Goal: Task Accomplishment & Management: Manage account settings

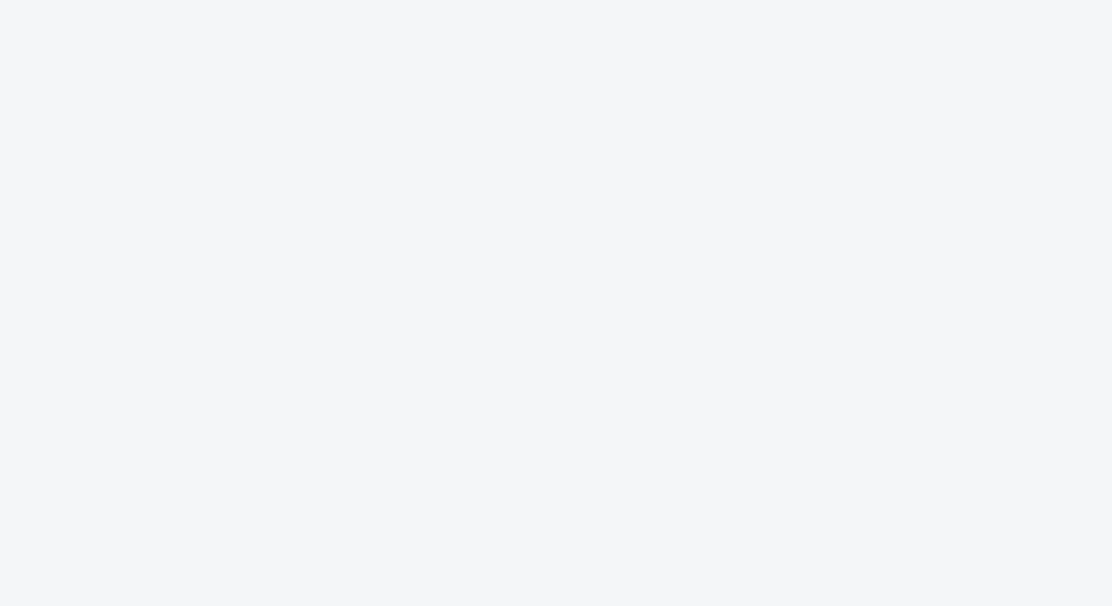
click at [834, 199] on html at bounding box center [556, 303] width 1112 height 606
click at [834, 268] on html at bounding box center [556, 303] width 1112 height 606
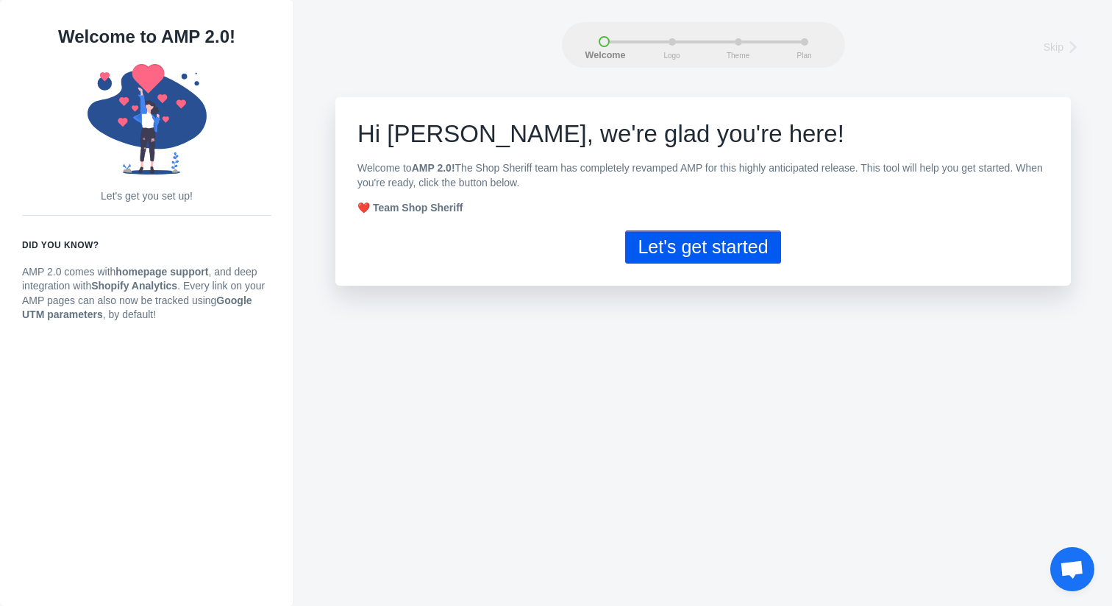
click at [706, 246] on button "Let's get started" at bounding box center [702, 246] width 155 height 33
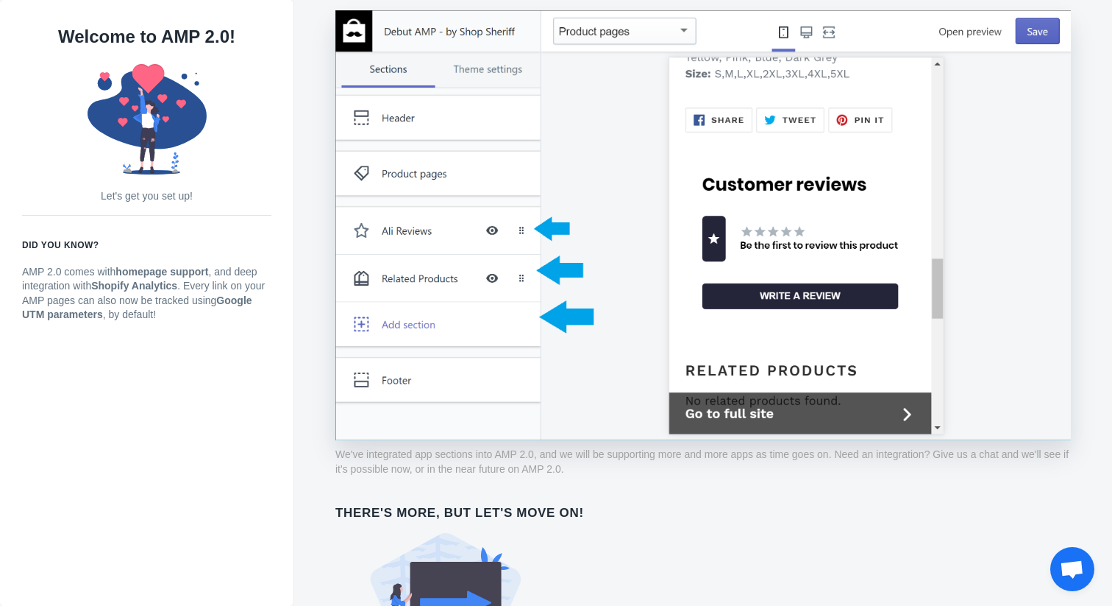
scroll to position [1111, 0]
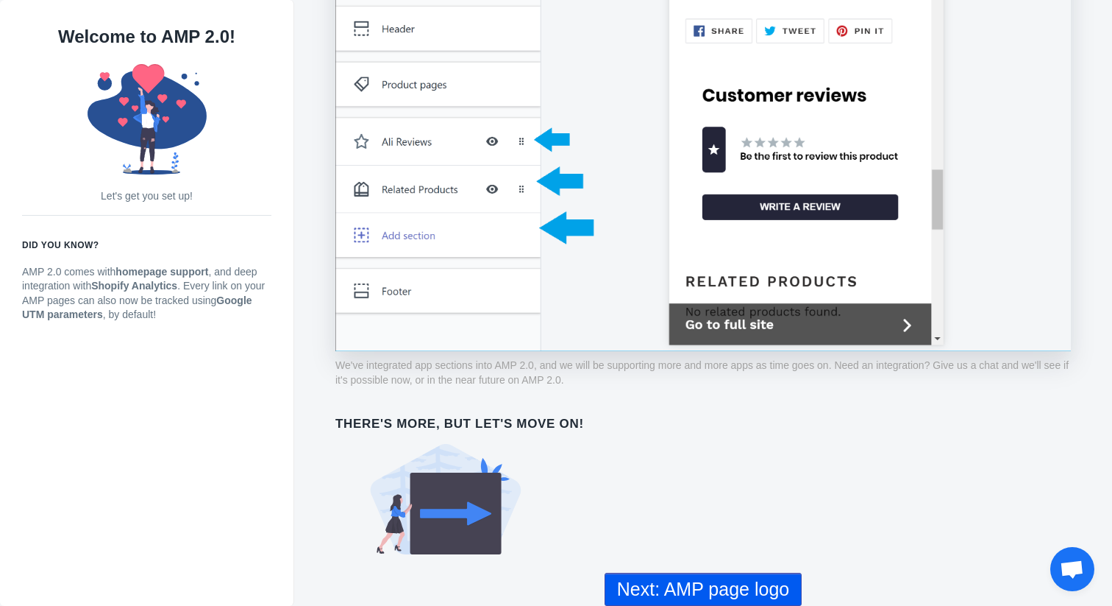
click at [695, 590] on button "Next: AMP page logo" at bounding box center [703, 588] width 197 height 33
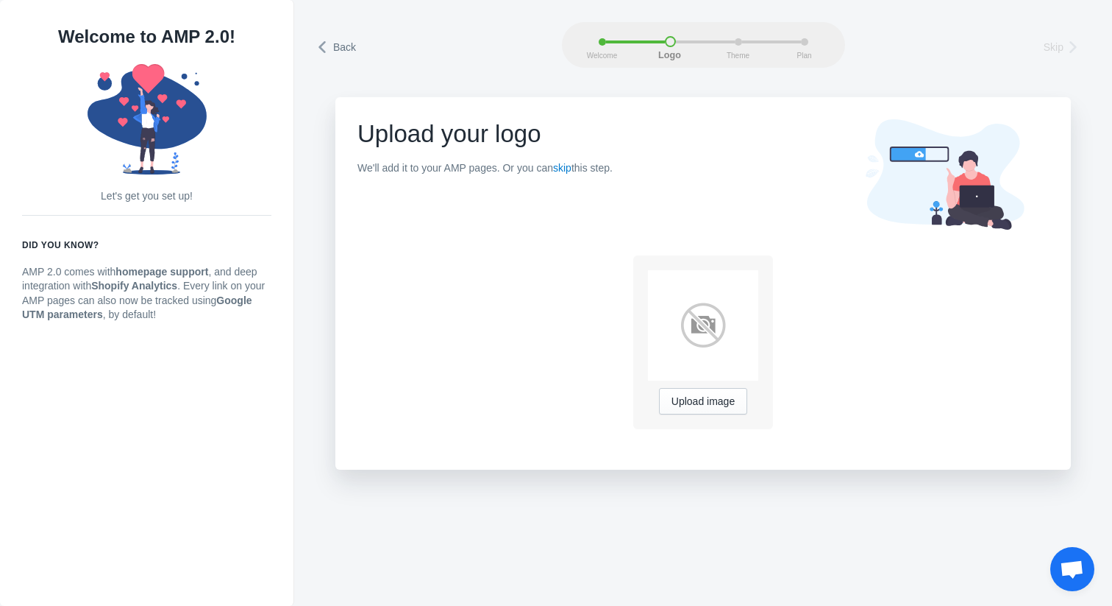
click at [697, 33] on div "Welcome Logo Theme Plan" at bounding box center [703, 45] width 283 height 46
click at [705, 243] on div "Upload your logo We'll add it to your AMP pages. Or you can skip this step. Upl…" at bounding box center [703, 283] width 736 height 372
click at [337, 46] on span "Back" at bounding box center [344, 47] width 23 height 15
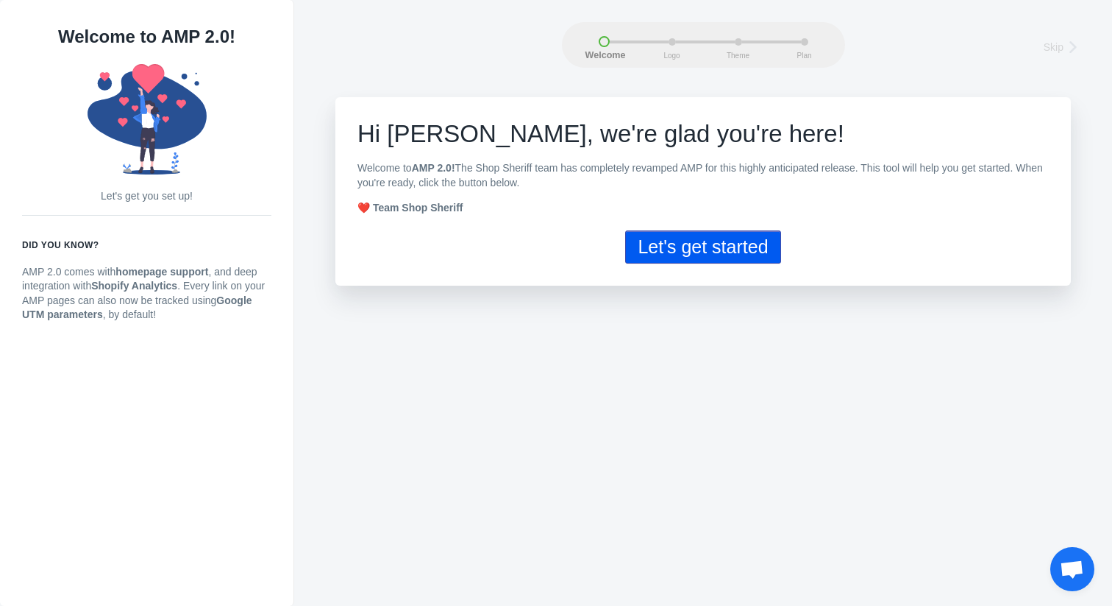
click at [739, 256] on button "Let's get started" at bounding box center [702, 246] width 155 height 33
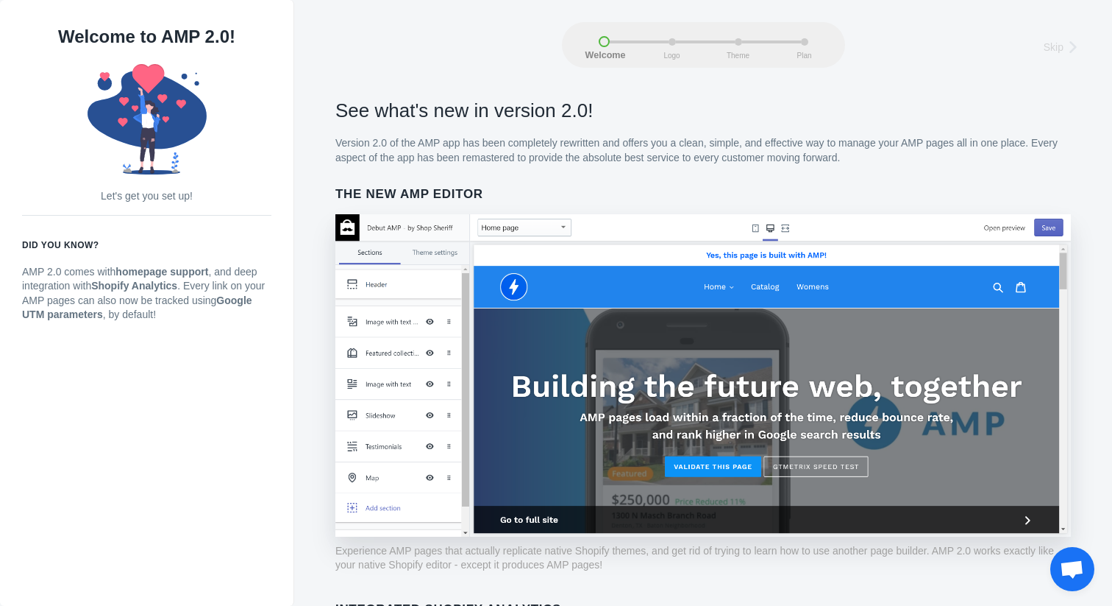
click at [688, 43] on div "Logo" at bounding box center [702, 41] width 66 height 7
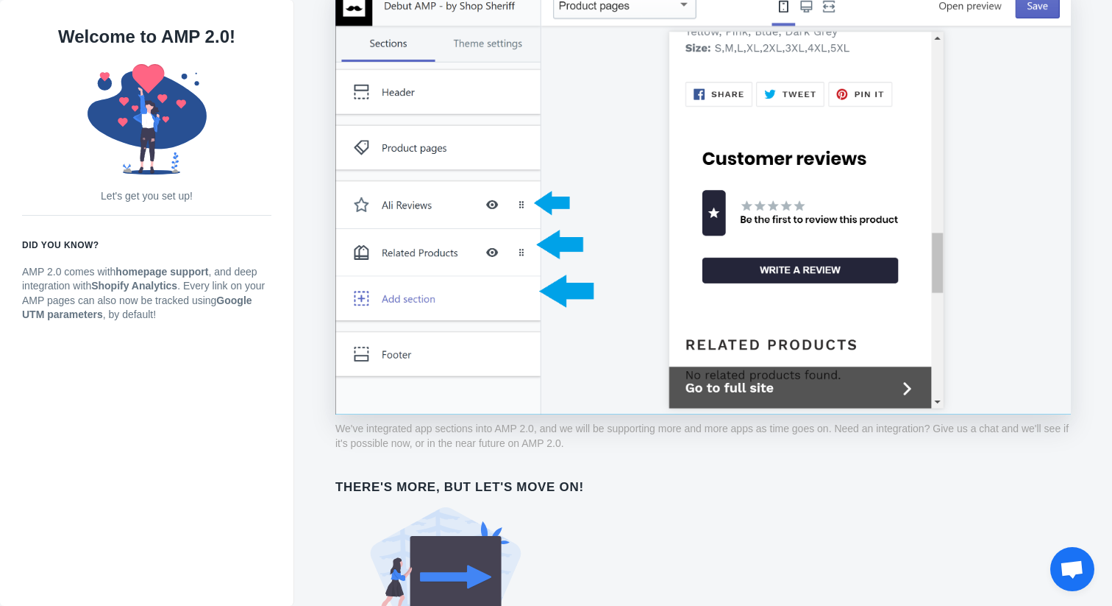
scroll to position [1111, 0]
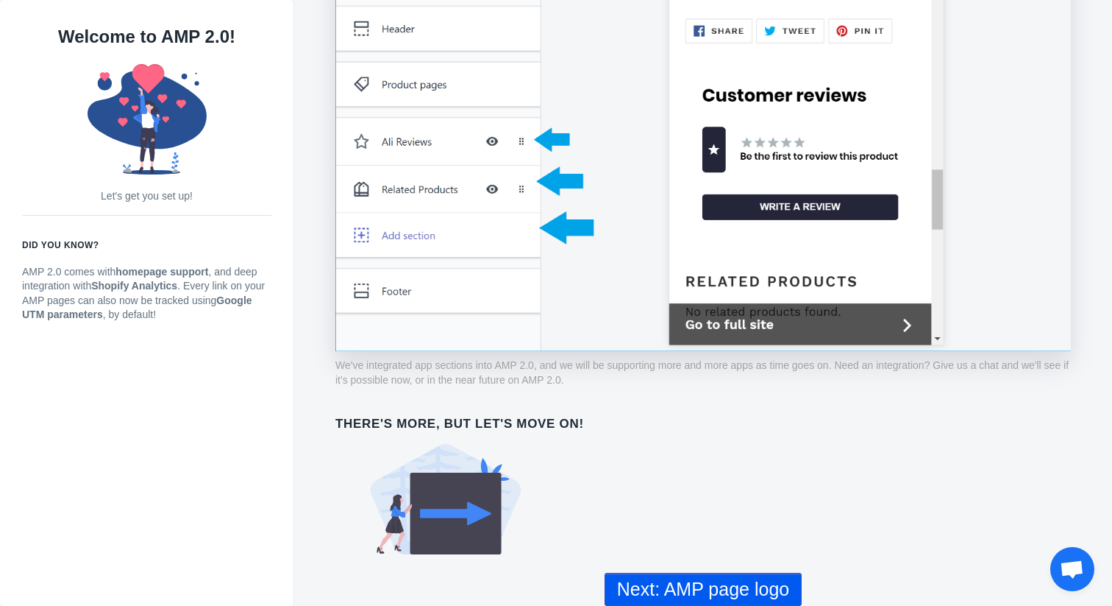
click at [713, 580] on button "Next: AMP page logo" at bounding box center [703, 588] width 197 height 33
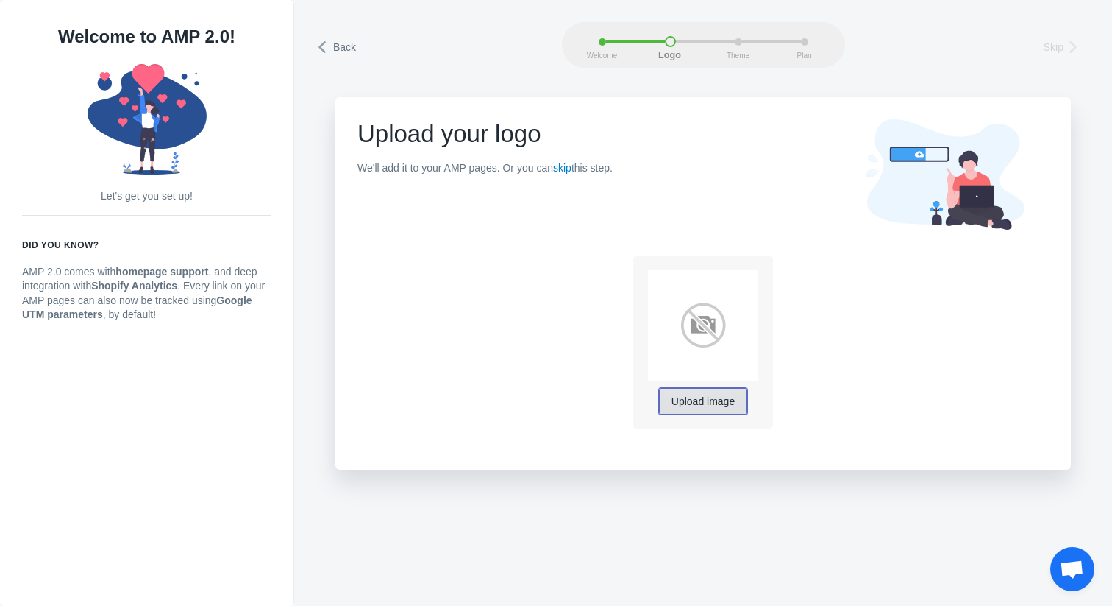
click at [709, 397] on span "Upload image" at bounding box center [703, 402] width 63 height 12
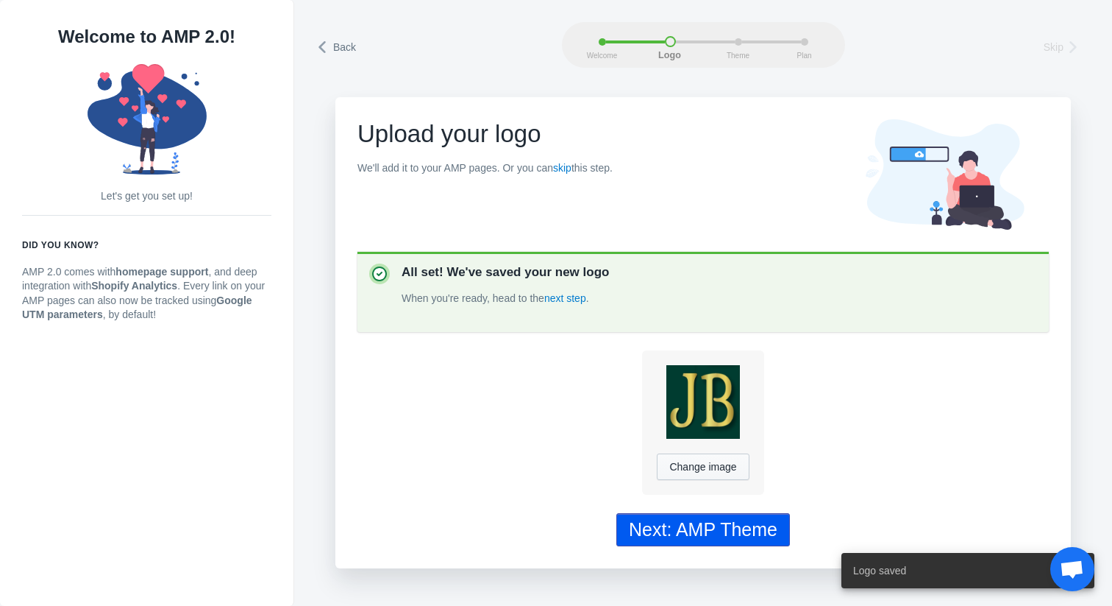
click at [731, 525] on div "Next: AMP Theme" at bounding box center [703, 529] width 149 height 21
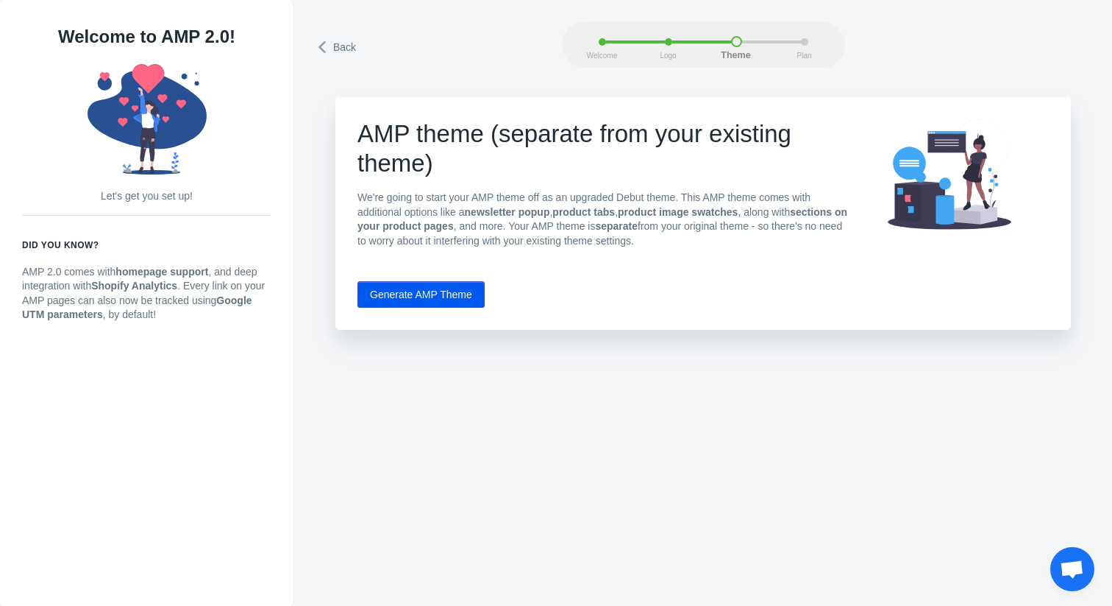
click at [408, 289] on button "Generate AMP Theme" at bounding box center [421, 294] width 127 height 26
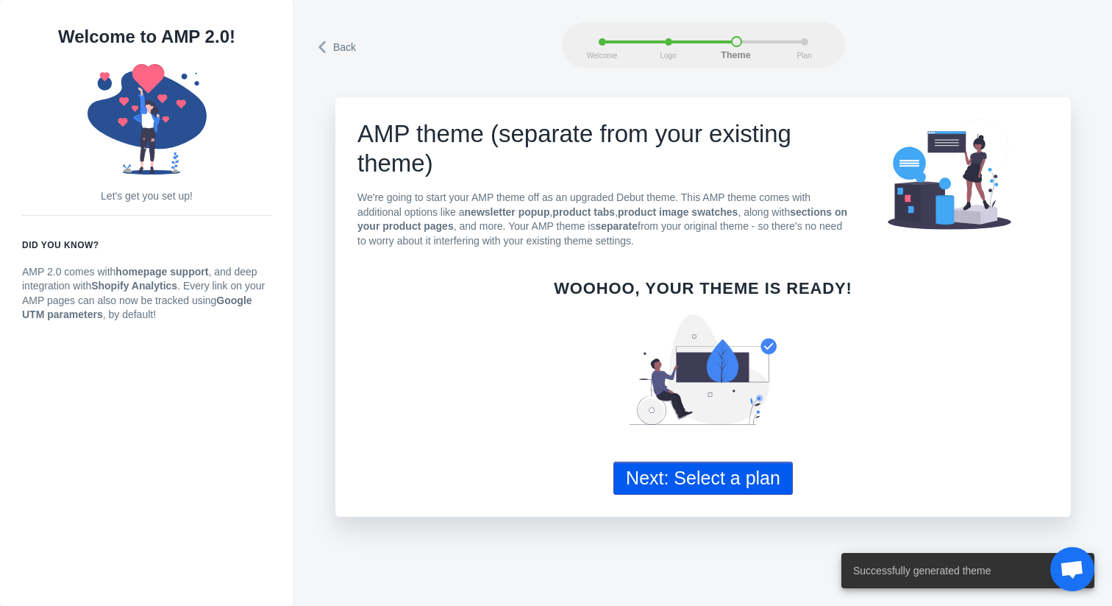
click at [687, 483] on button "Next: Select a plan" at bounding box center [704, 477] width 180 height 33
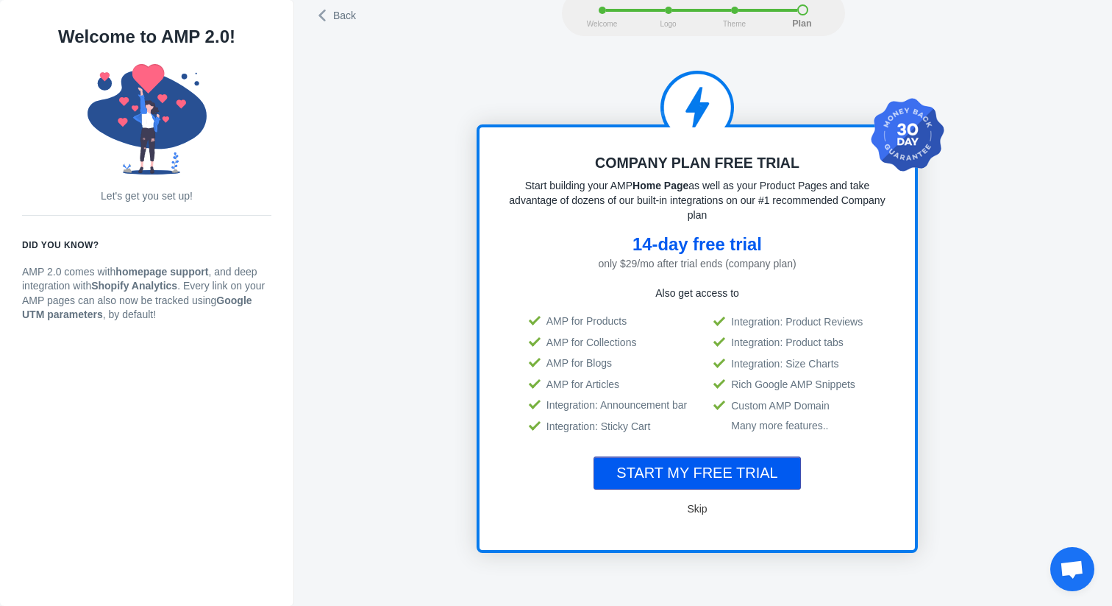
scroll to position [114, 0]
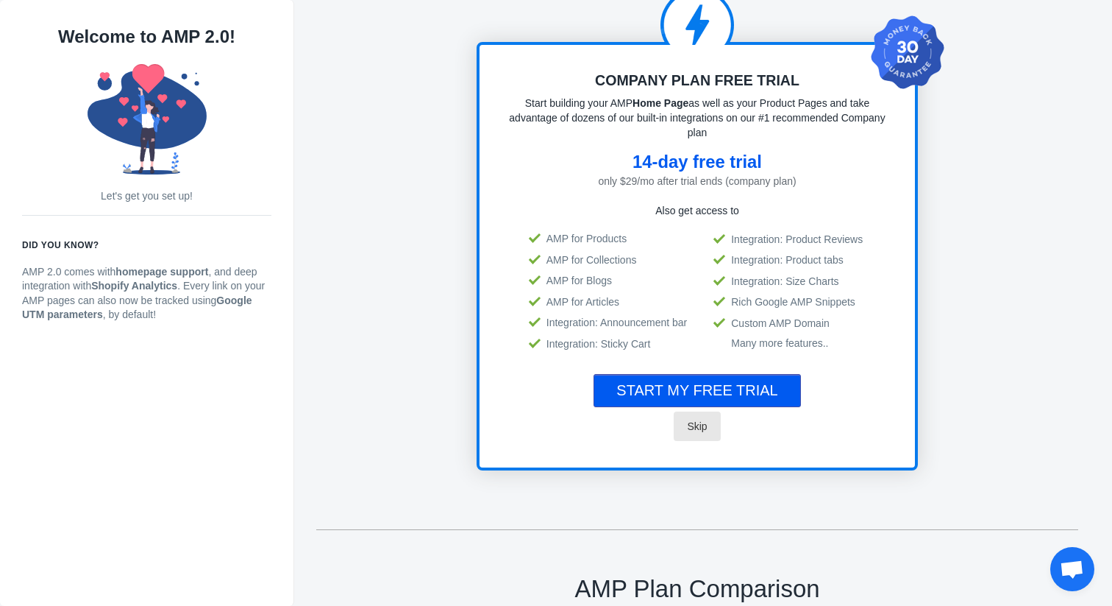
click at [697, 420] on span "Skip" at bounding box center [697, 426] width 20 height 12
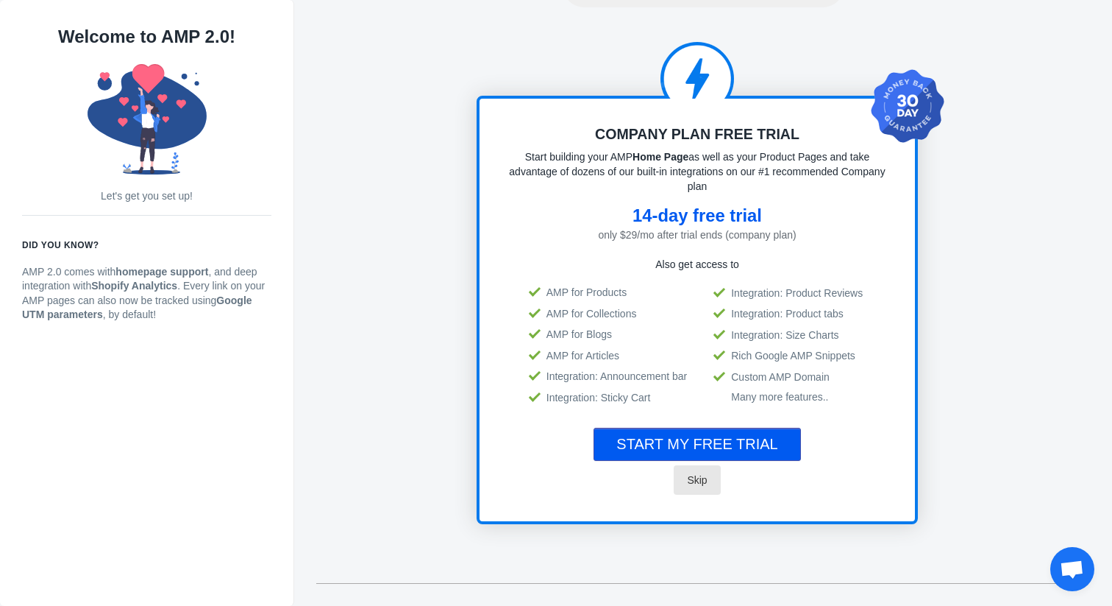
scroll to position [0, 0]
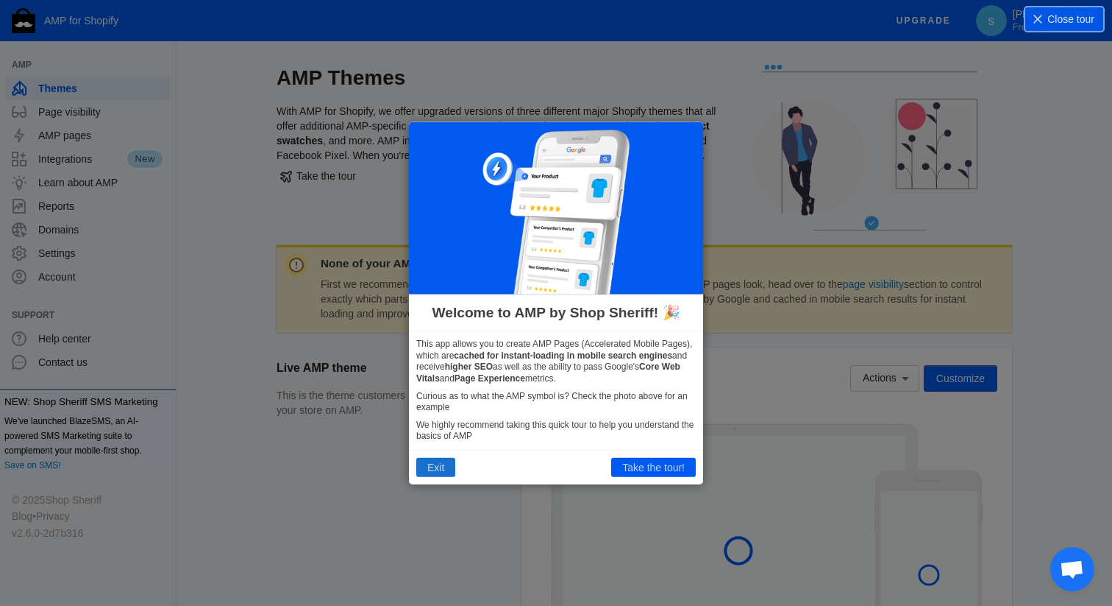
click at [441, 468] on button "Exit" at bounding box center [435, 467] width 39 height 19
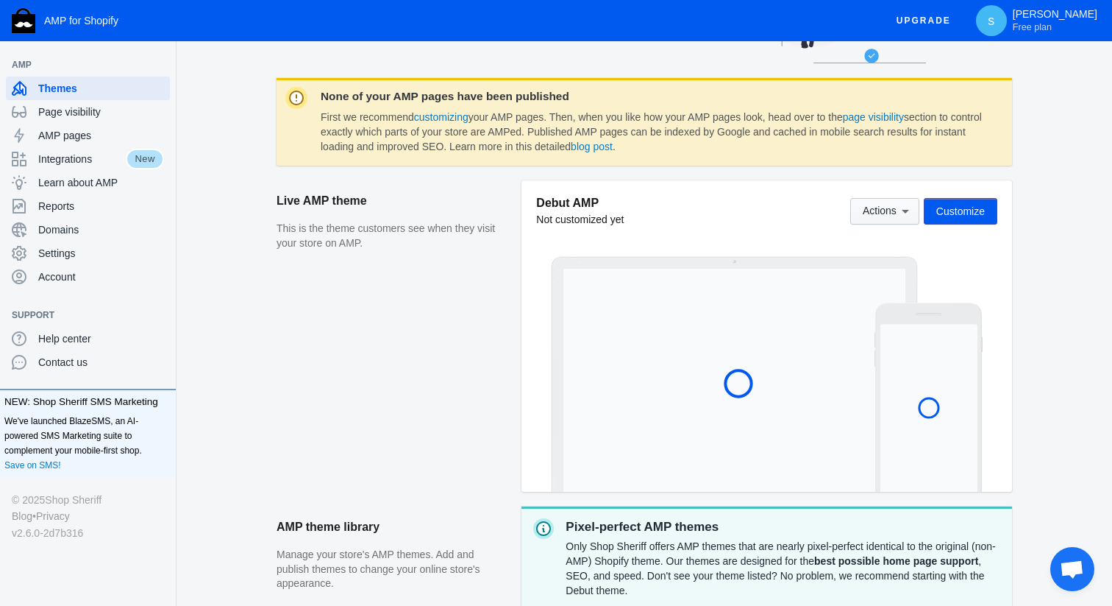
scroll to position [200, 0]
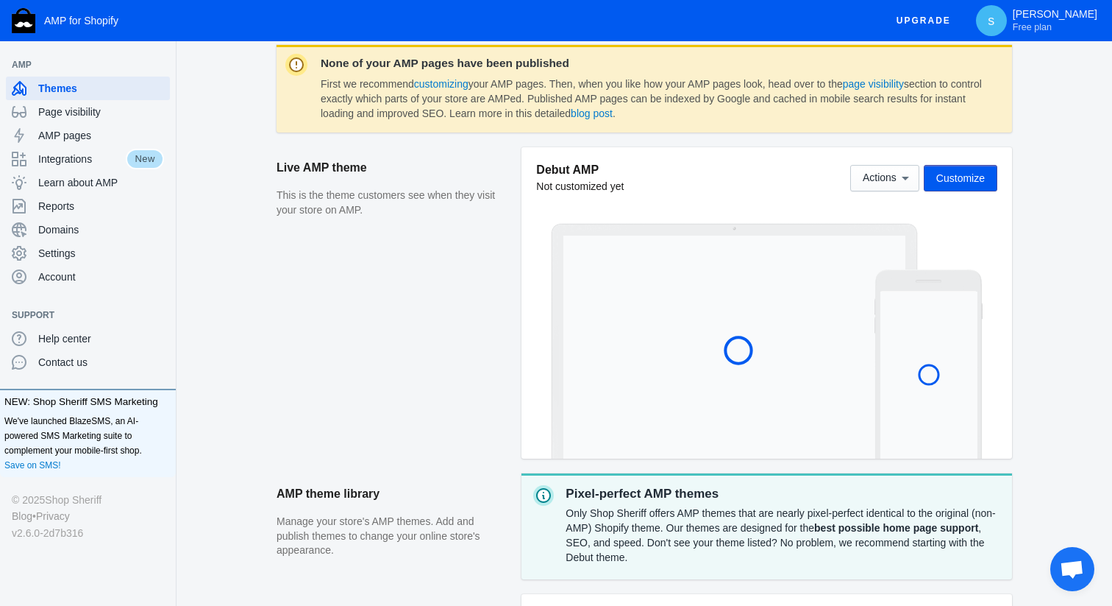
click at [898, 196] on div "Debut AMP Not customized yet Actions Customize" at bounding box center [766, 185] width 461 height 46
click at [898, 179] on icon at bounding box center [905, 178] width 15 height 15
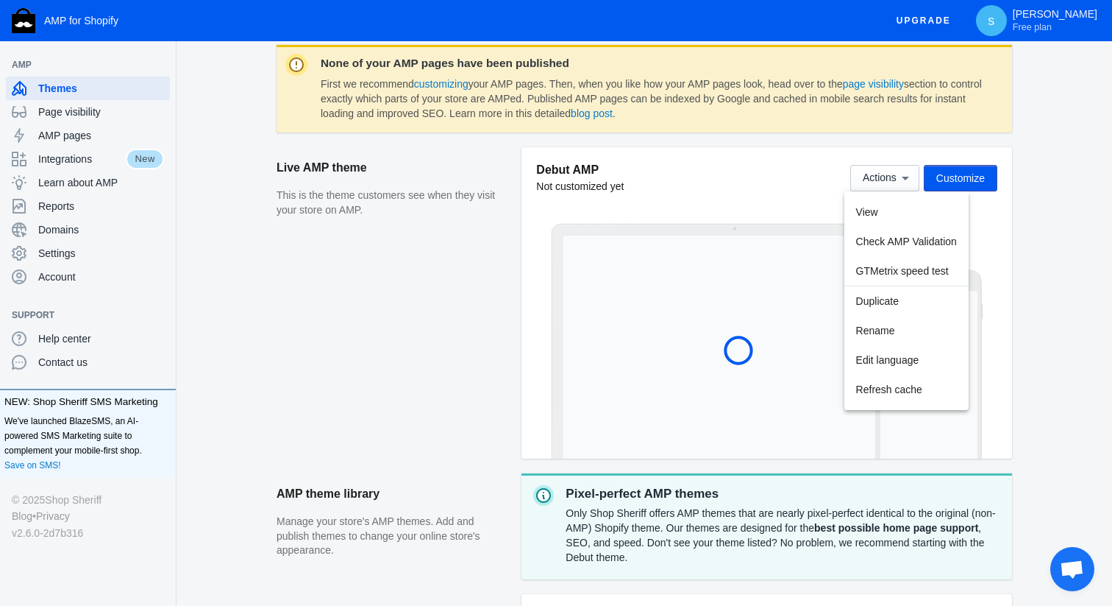
click at [813, 287] on div at bounding box center [556, 303] width 1112 height 606
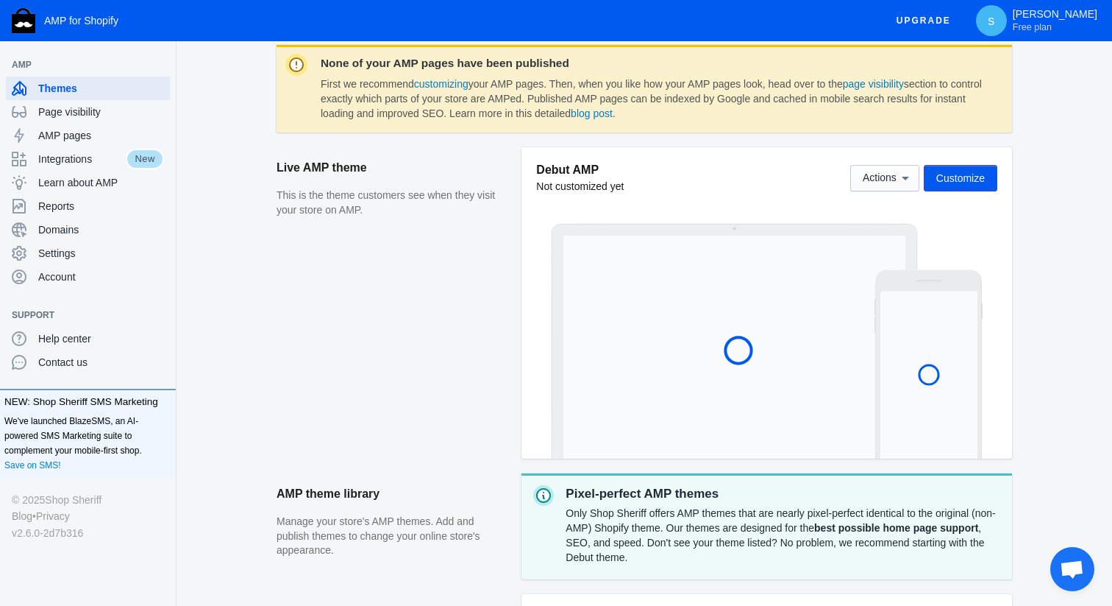
click at [973, 180] on span "Customize" at bounding box center [961, 178] width 49 height 12
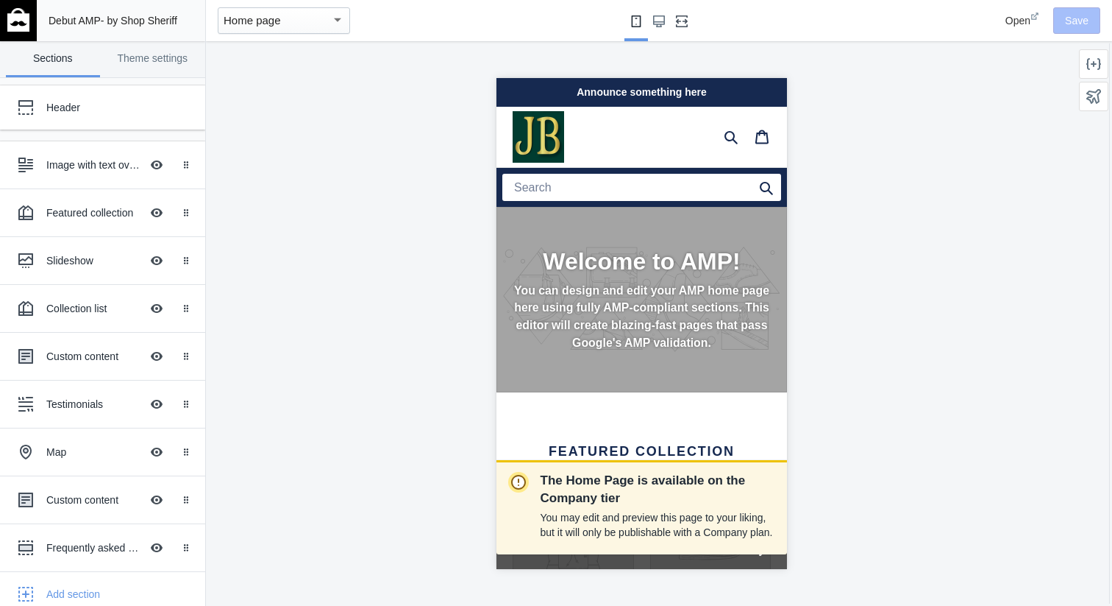
click at [683, 18] on icon "Fullscreen" at bounding box center [682, 21] width 12 height 12
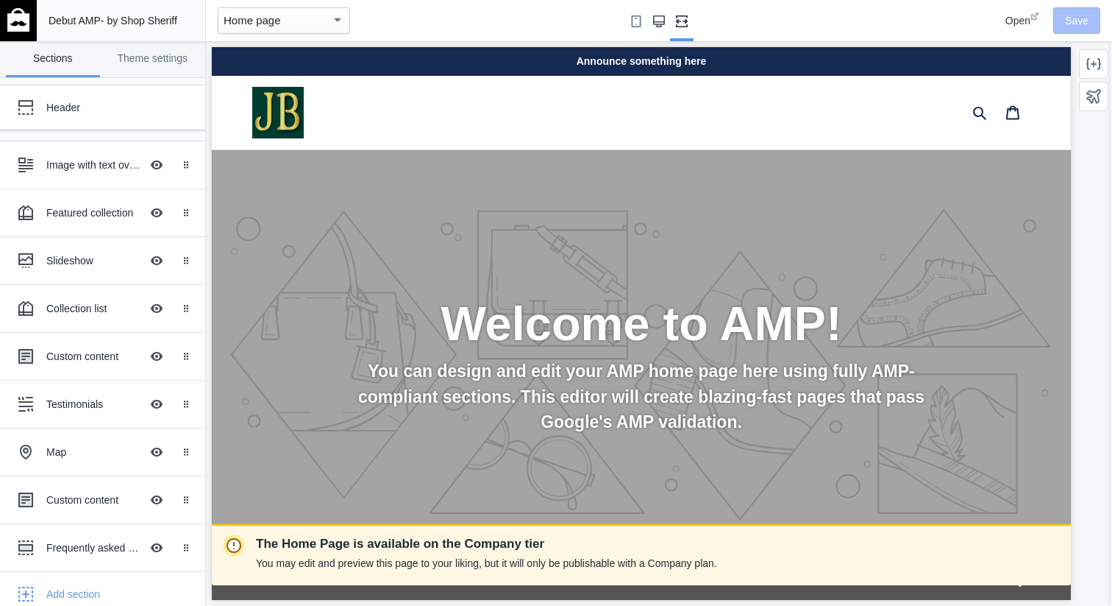
click at [658, 21] on use "Large screen" at bounding box center [659, 21] width 12 height 12
click at [639, 18] on use "Small screen" at bounding box center [637, 21] width 10 height 12
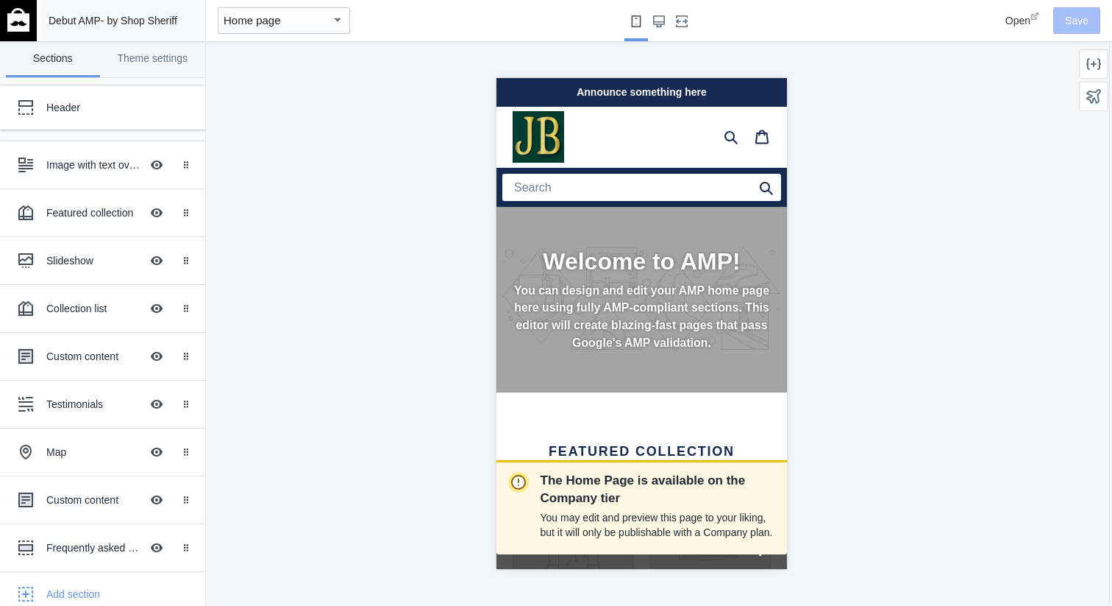
scroll to position [0, 258]
click at [1028, 24] on span "Open" at bounding box center [1018, 21] width 25 height 12
click at [165, 66] on link "Theme settings" at bounding box center [153, 59] width 94 height 36
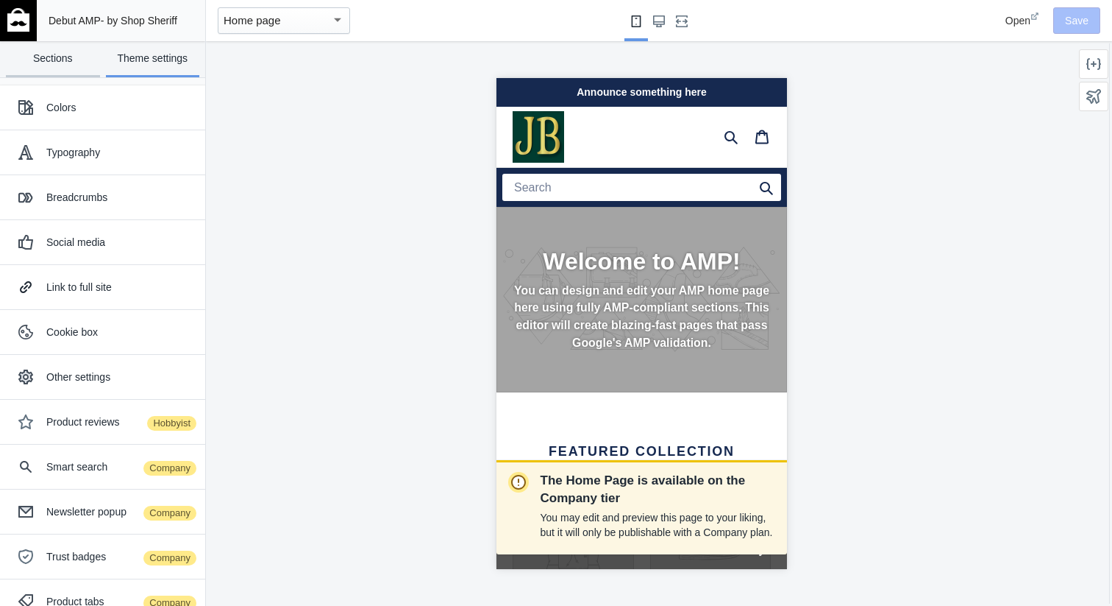
click at [63, 66] on link "Sections" at bounding box center [53, 59] width 94 height 36
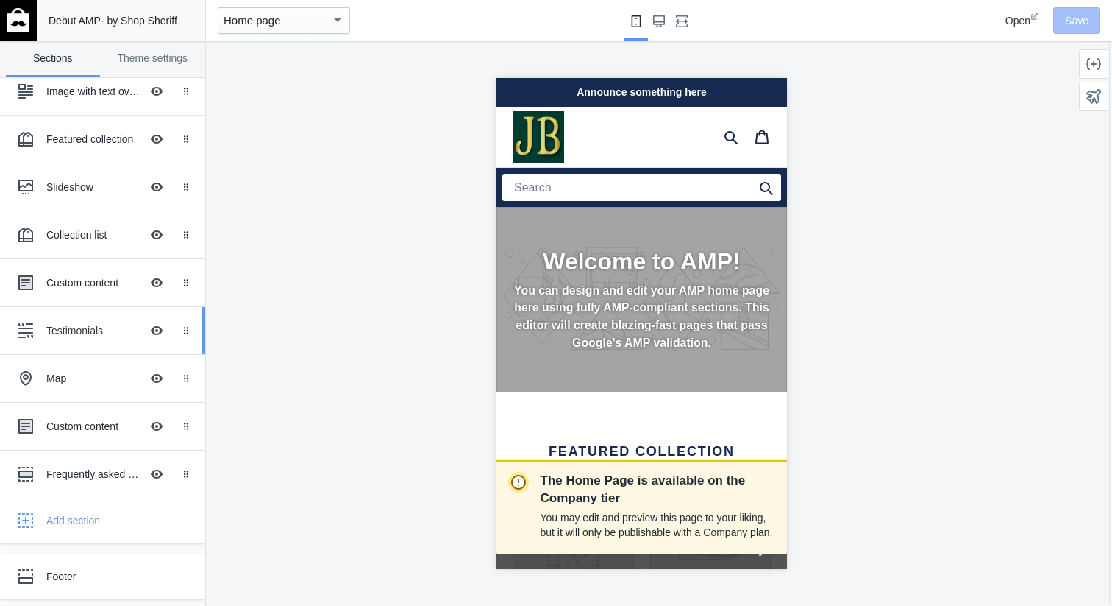
scroll to position [0, 0]
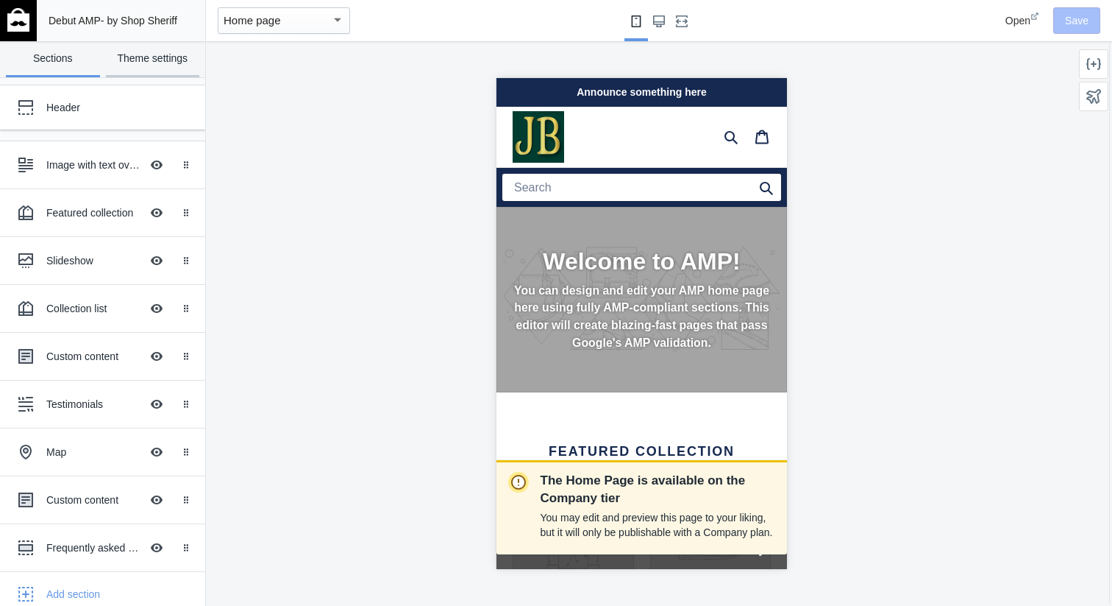
click at [180, 69] on link "Theme settings" at bounding box center [153, 59] width 94 height 36
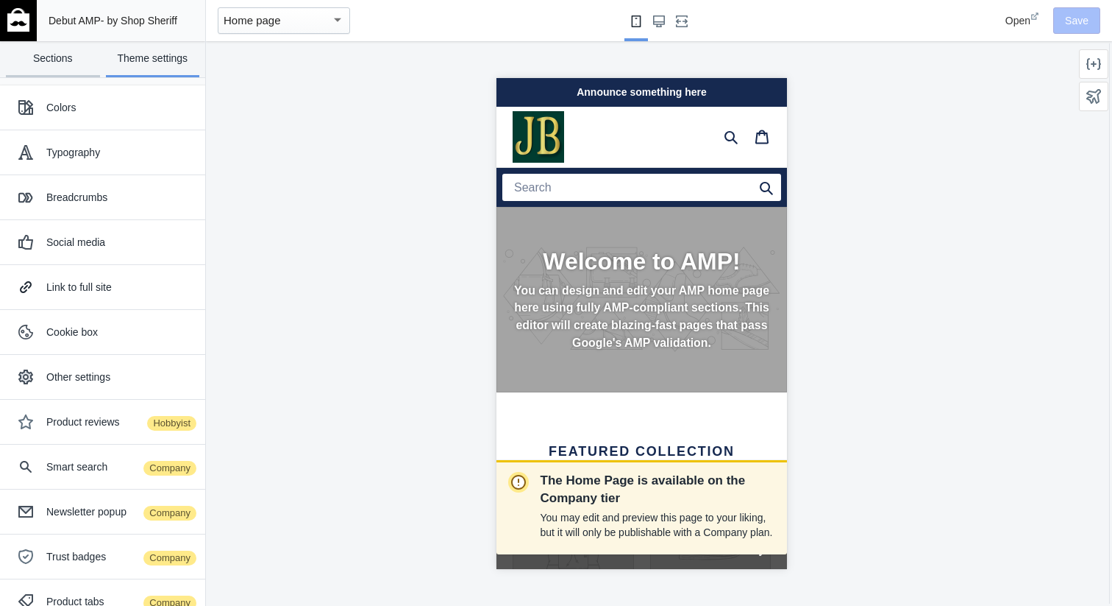
click at [47, 59] on link "Sections" at bounding box center [53, 59] width 94 height 36
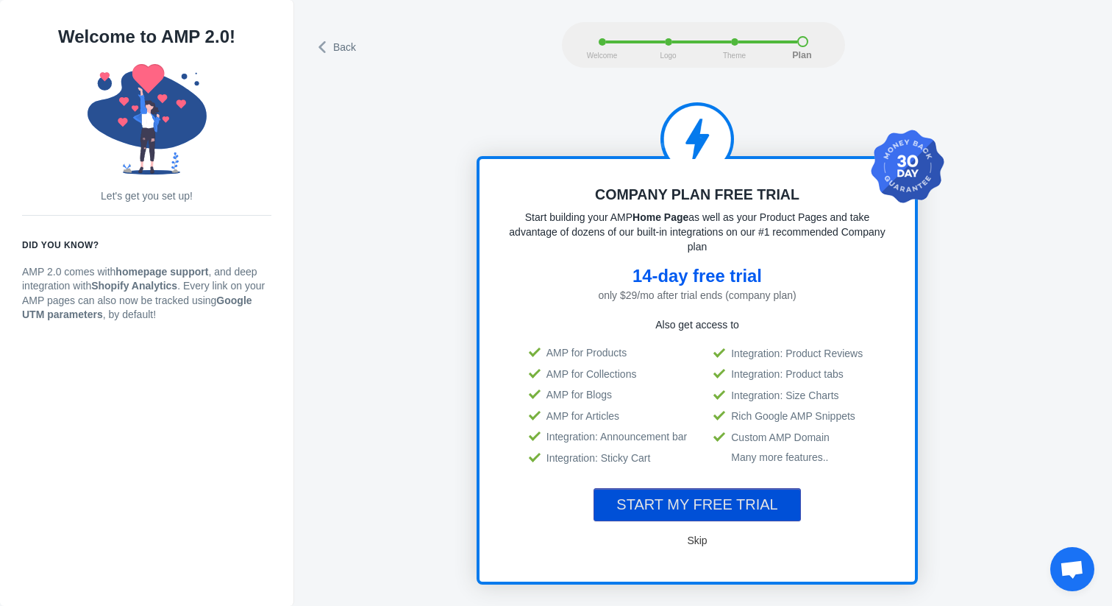
click at [715, 507] on span "START MY FREE TRIAL" at bounding box center [697, 504] width 161 height 16
